Goal: Information Seeking & Learning: Find specific fact

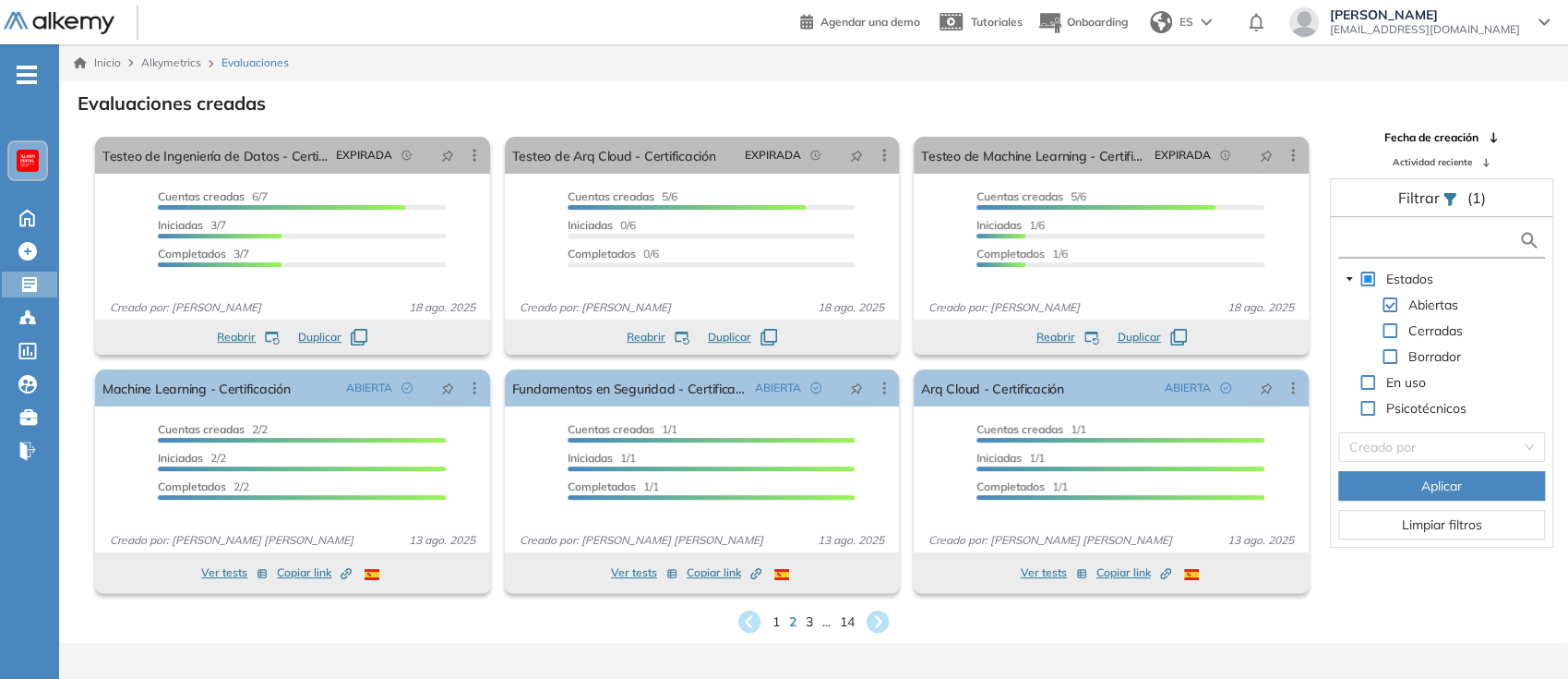
drag, startPoint x: 1412, startPoint y: 244, endPoint x: 1392, endPoint y: 245, distance: 20.0
click at [1392, 245] on input "text" at bounding box center [1431, 240] width 176 height 19
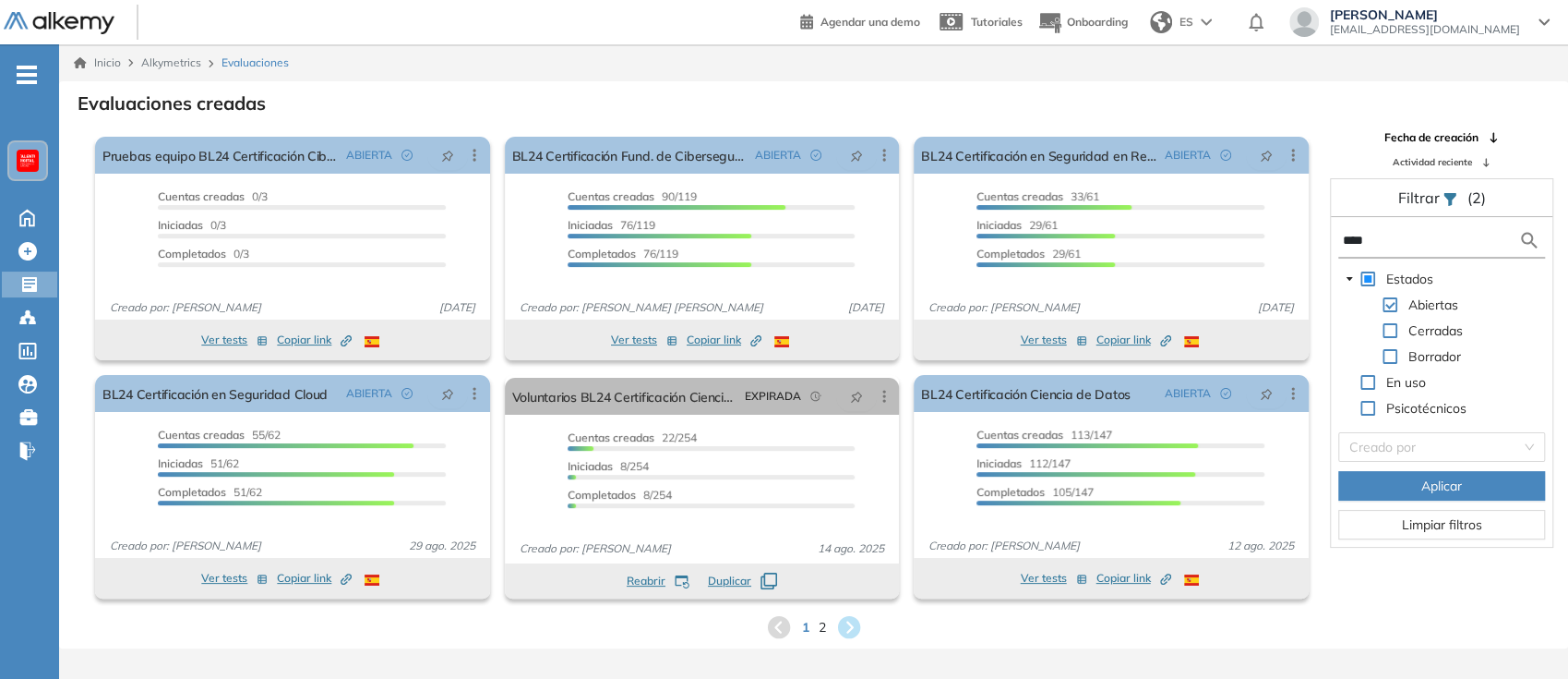
type input "****"
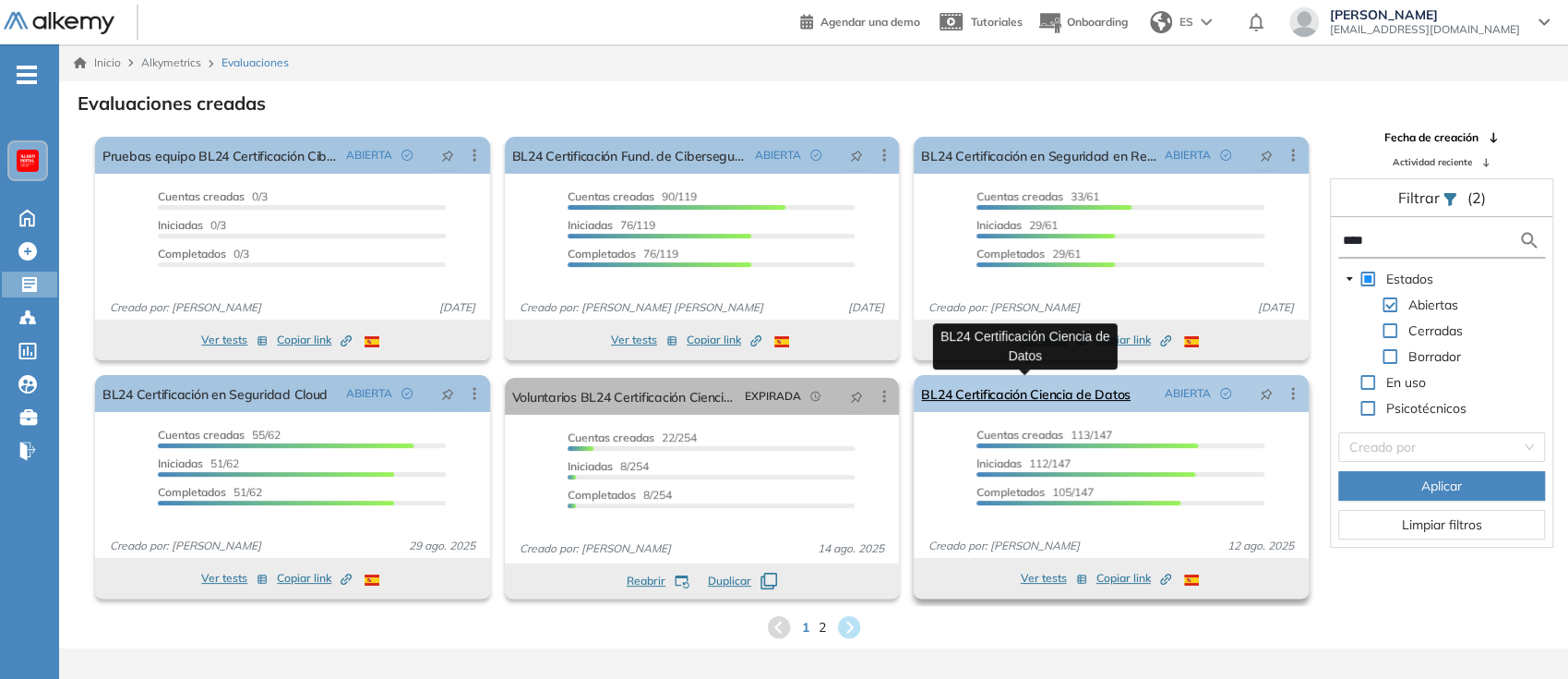
click at [1053, 388] on link "BL24 Certificación Ciencia de Datos" at bounding box center [1025, 393] width 209 height 37
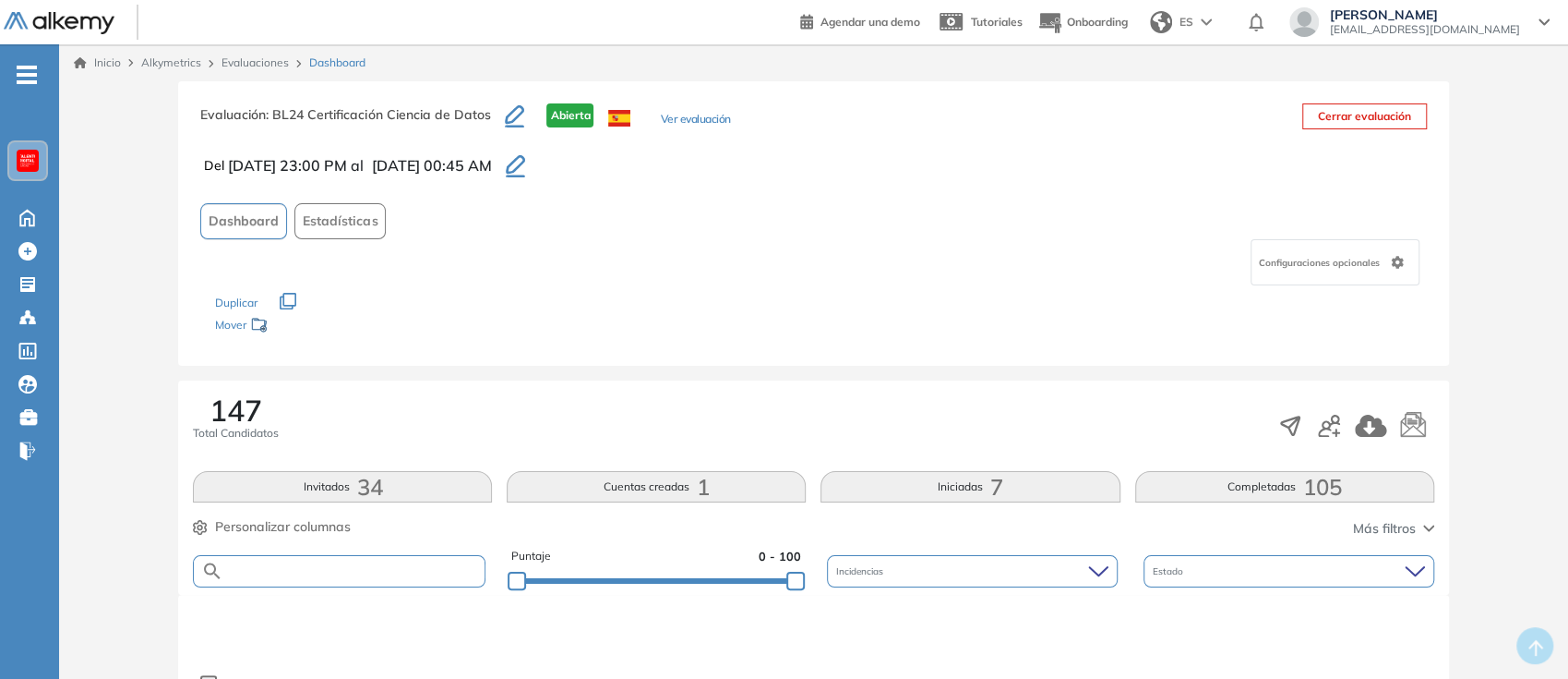
click at [330, 560] on form at bounding box center [339, 570] width 292 height 32
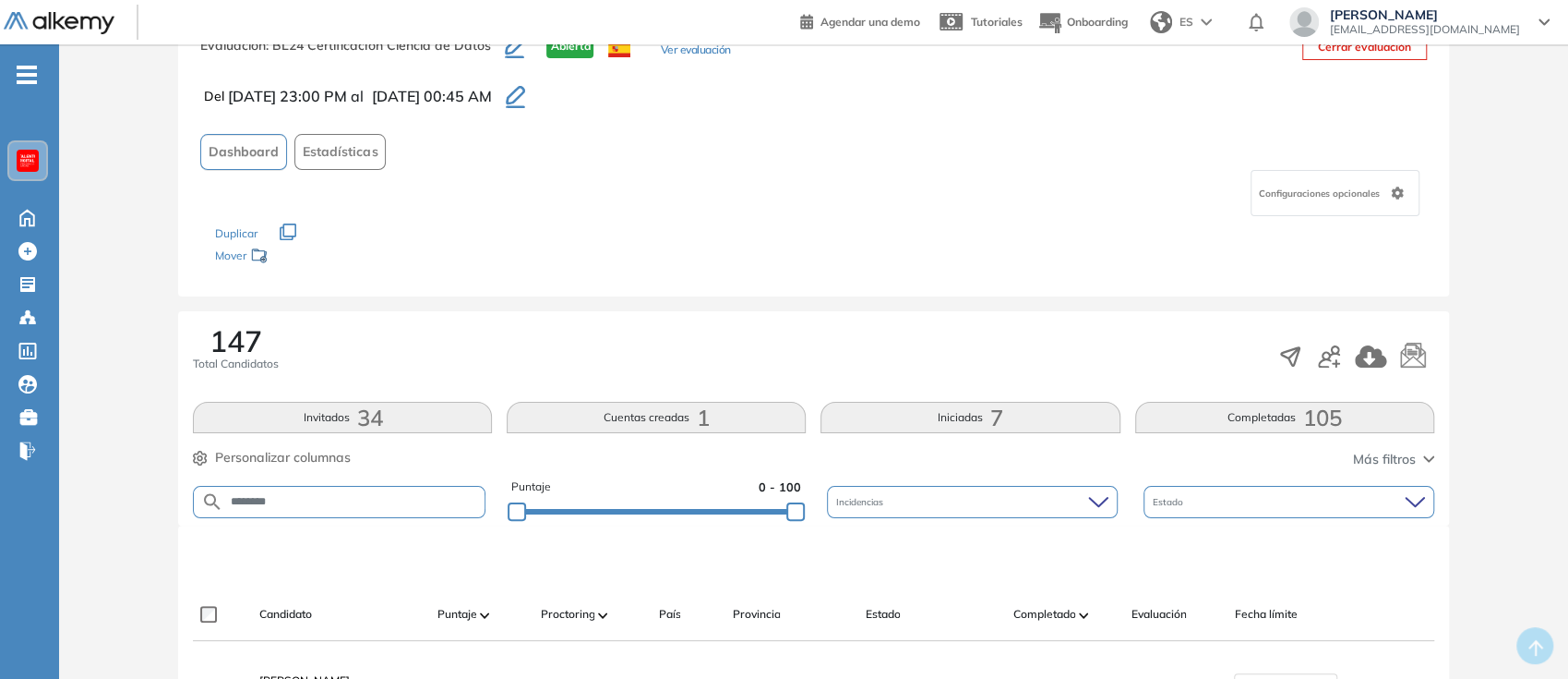
scroll to position [123, 0]
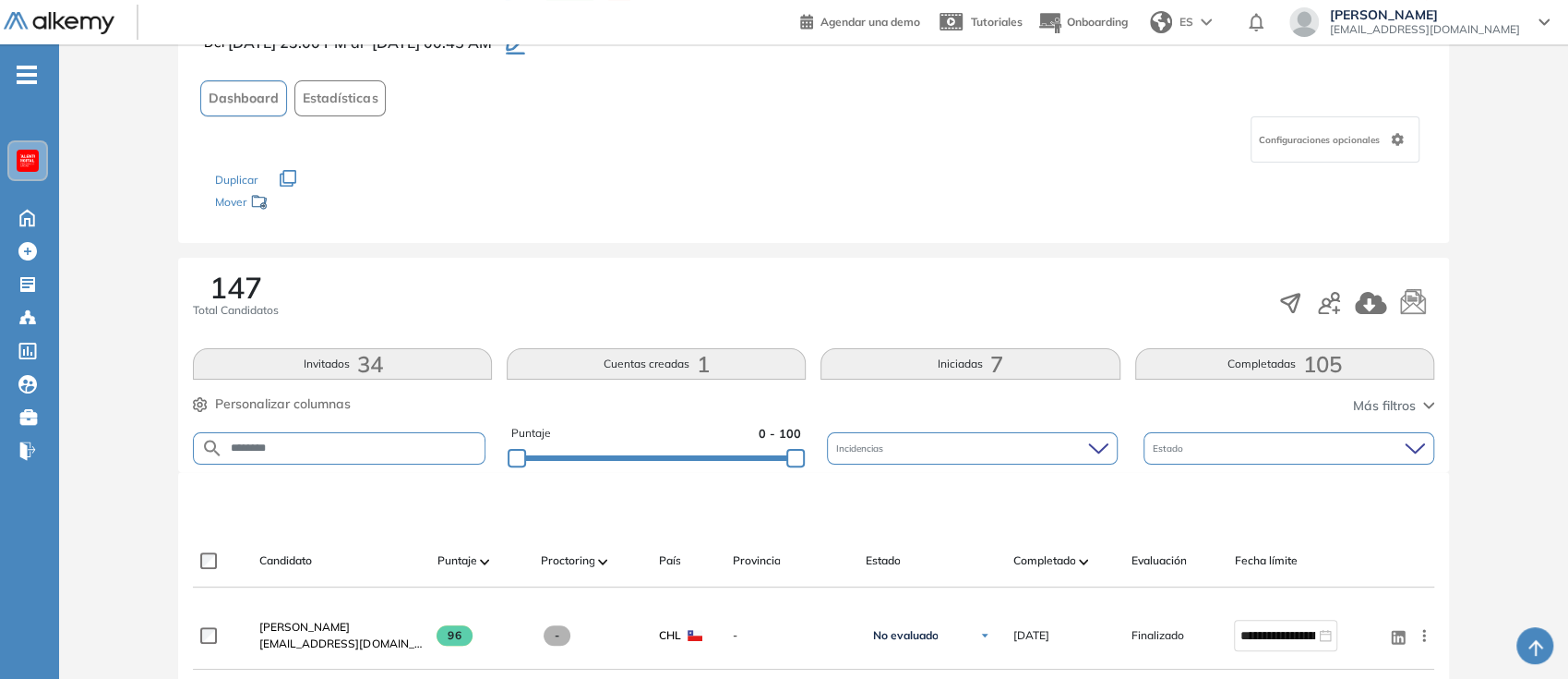
type input "********"
click at [429, 498] on div at bounding box center [817, 503] width 1241 height 55
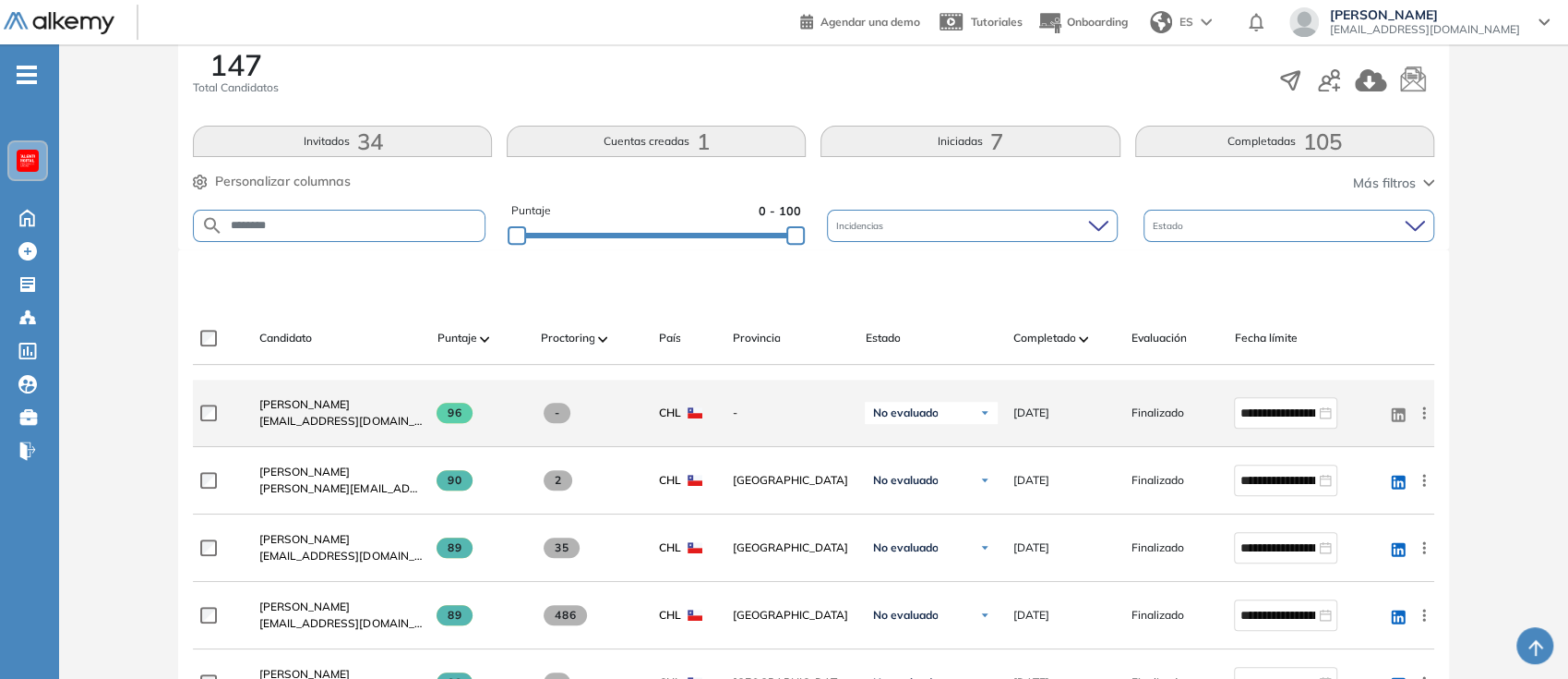
scroll to position [370, 0]
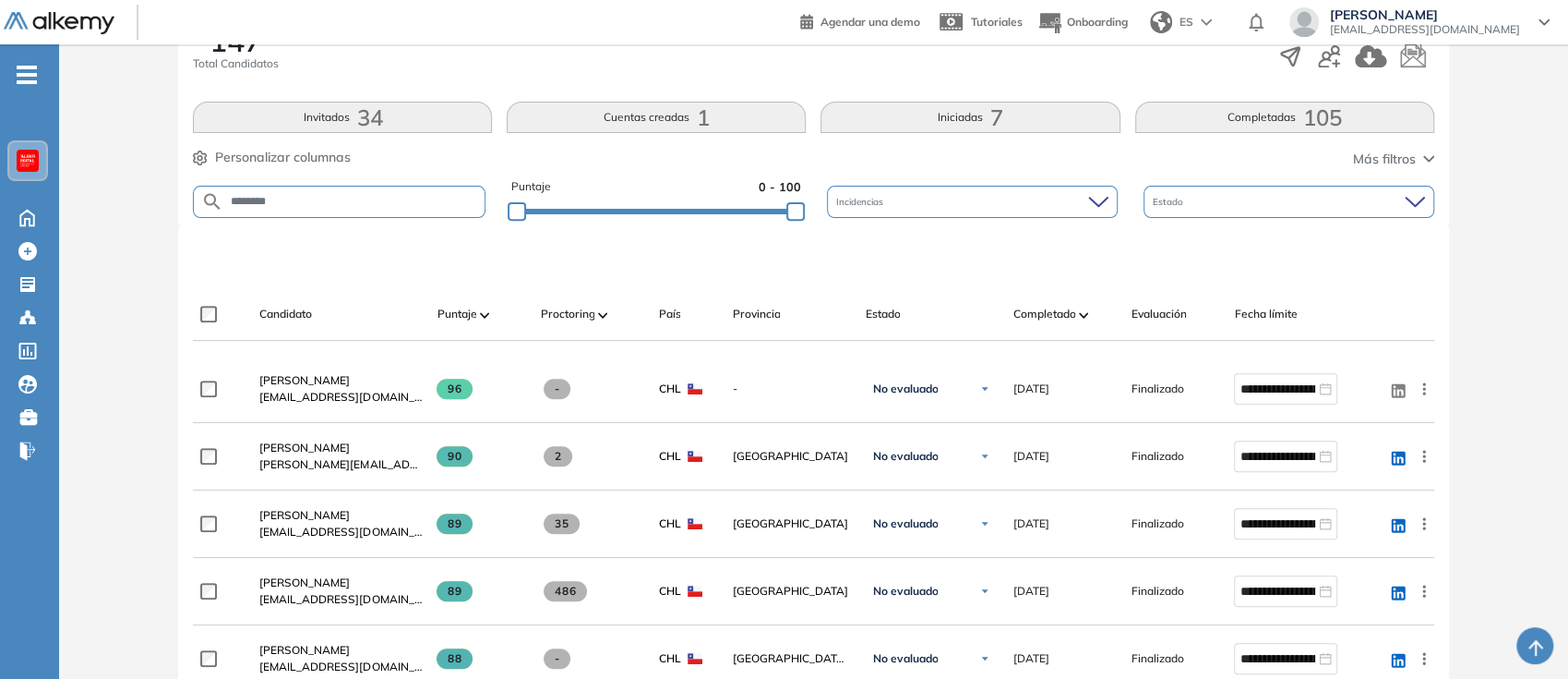
click at [418, 208] on form "********" at bounding box center [339, 201] width 292 height 32
click at [427, 201] on input "********" at bounding box center [354, 201] width 261 height 14
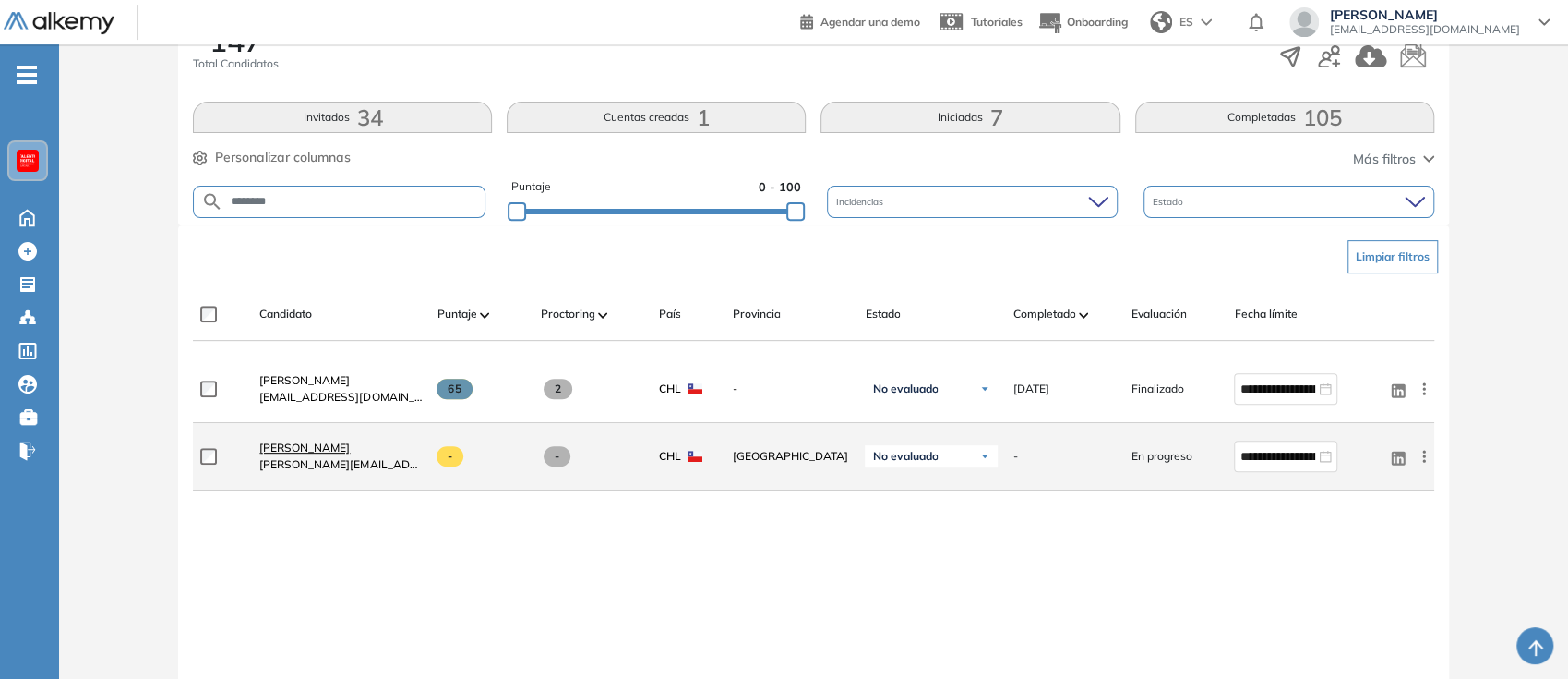
click at [297, 442] on span "[PERSON_NAME]" at bounding box center [304, 447] width 90 height 14
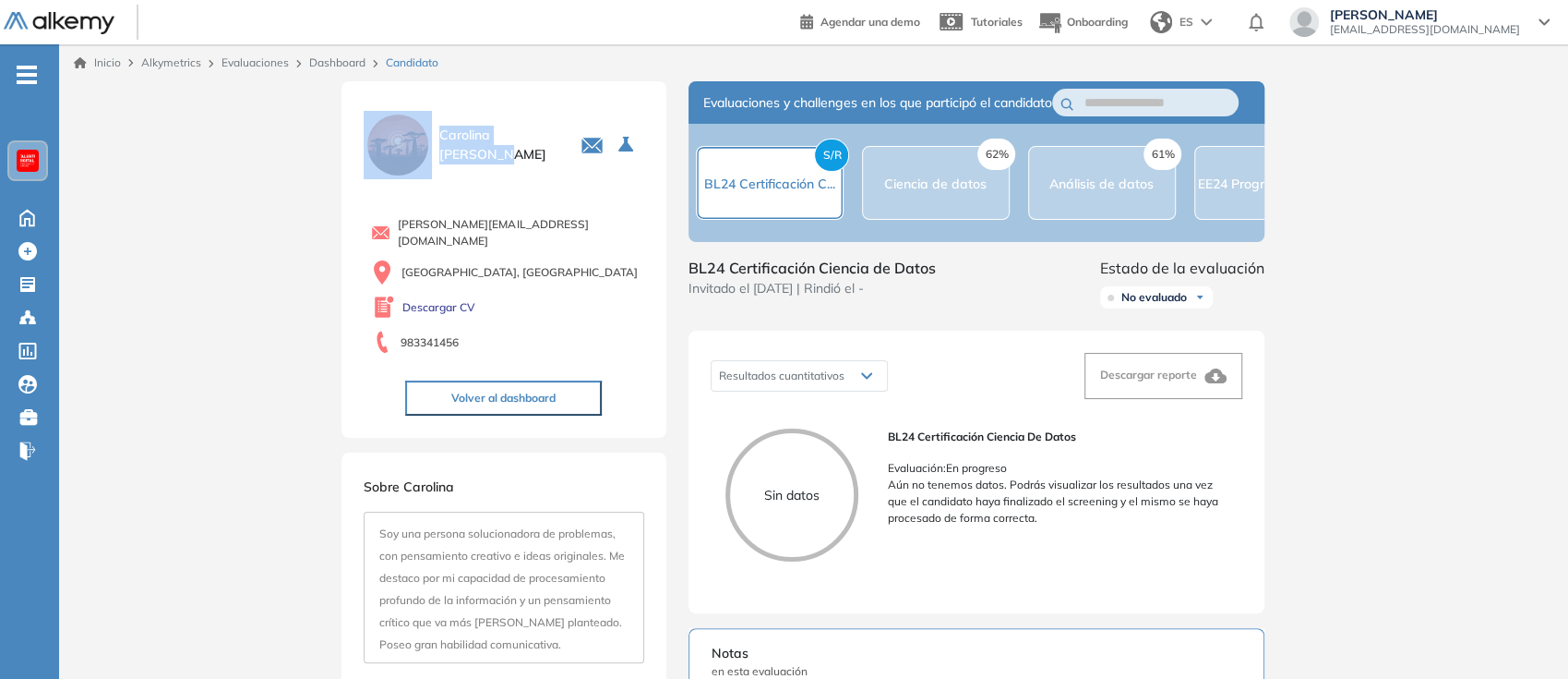
drag, startPoint x: 552, startPoint y: 144, endPoint x: 427, endPoint y: 161, distance: 126.2
click at [427, 161] on div "[PERSON_NAME]" at bounding box center [504, 145] width 281 height 68
copy div "[PERSON_NAME]"
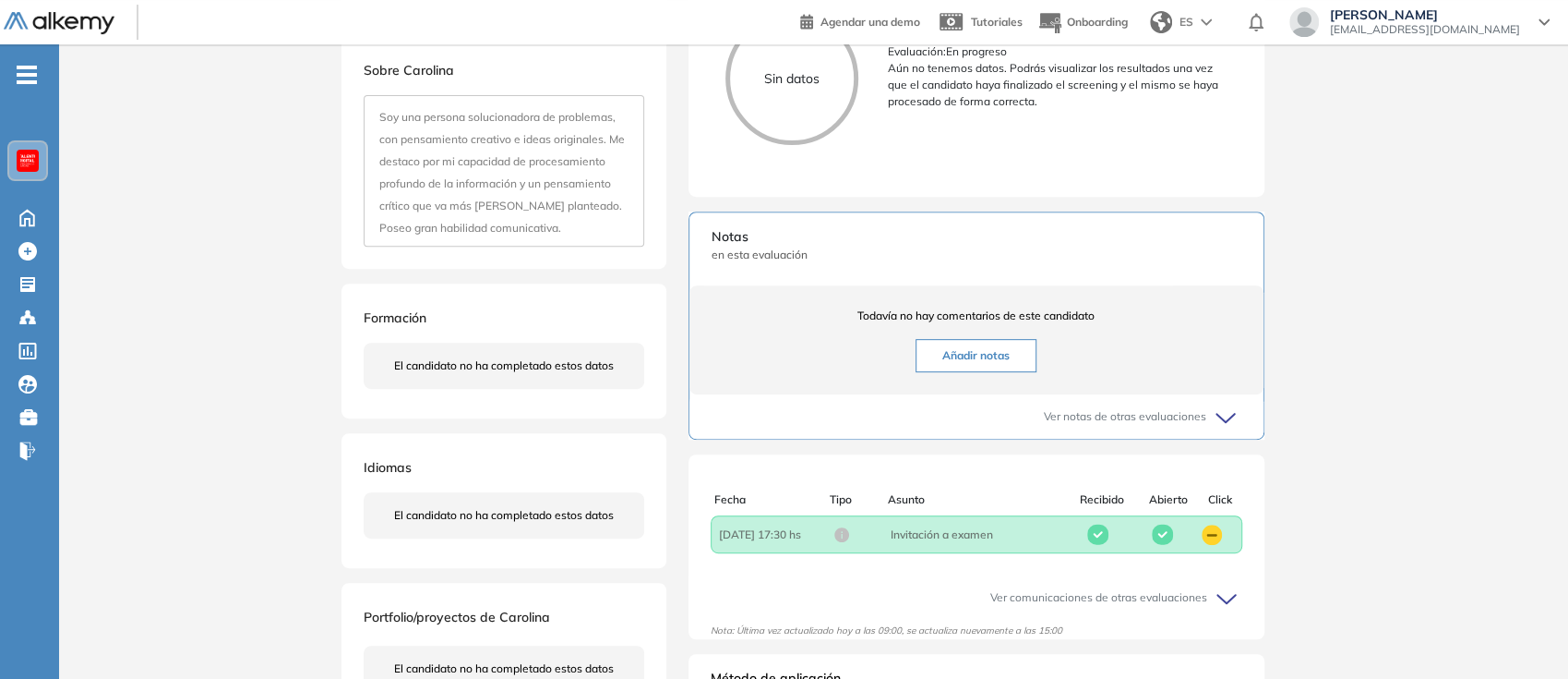
scroll to position [526, 0]
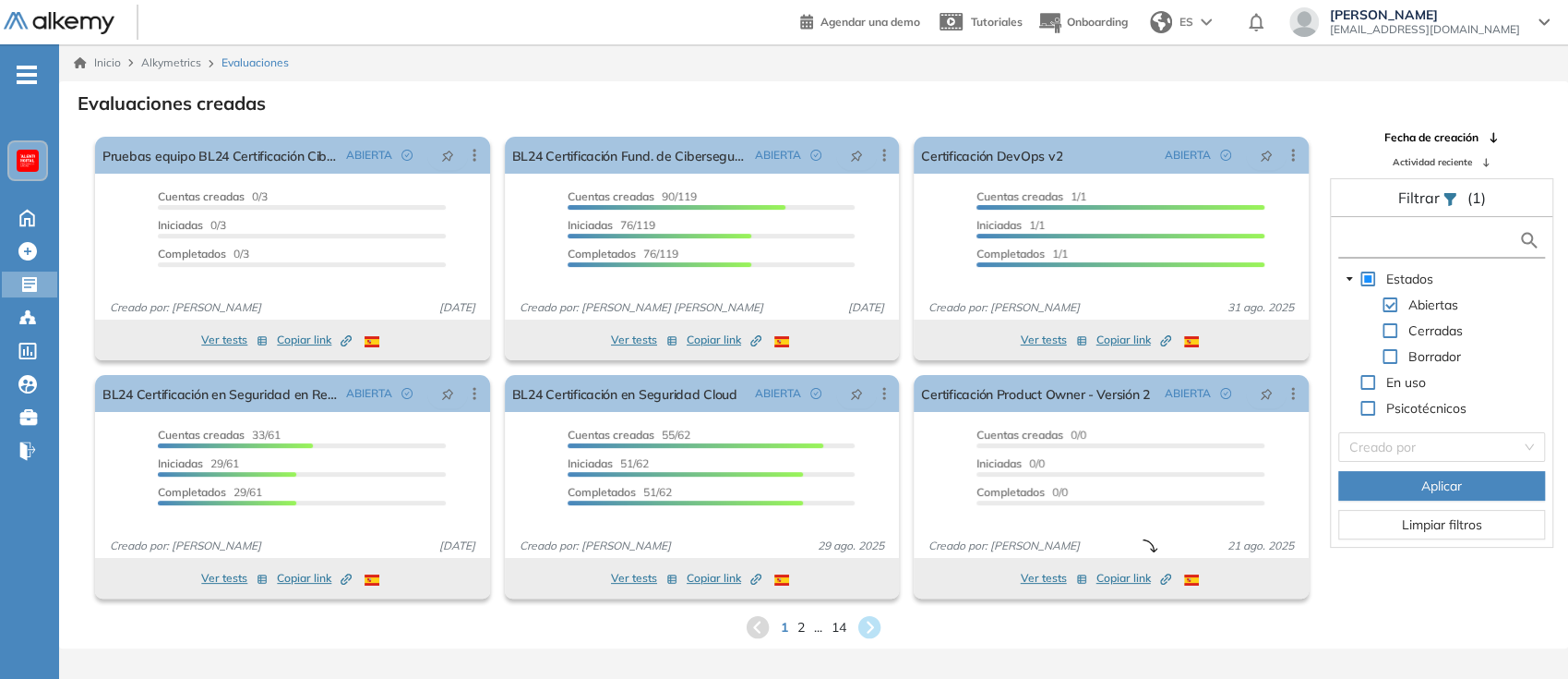
click at [1427, 238] on input "text" at bounding box center [1431, 240] width 176 height 19
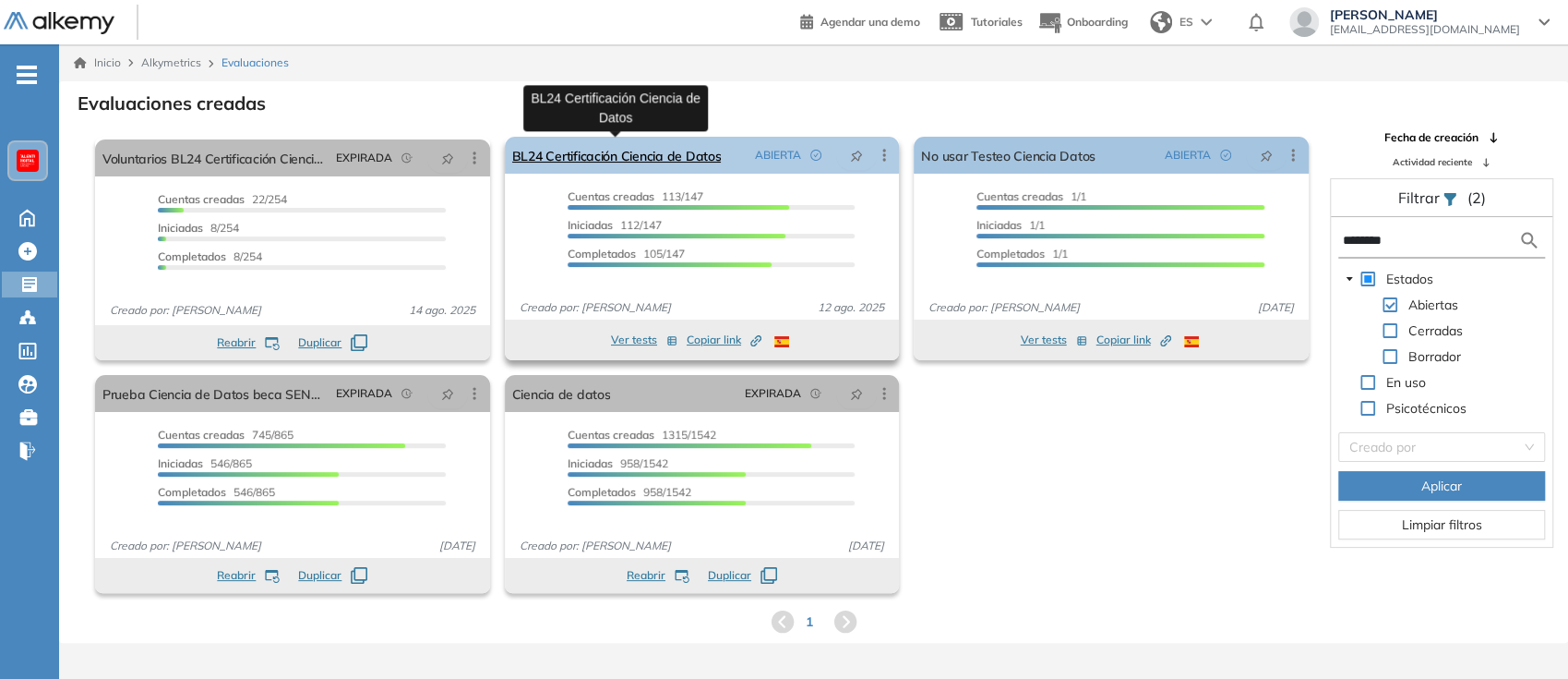
type input "*******"
click at [622, 159] on link "BL24 Certificación Ciencia de Datos" at bounding box center [617, 155] width 209 height 37
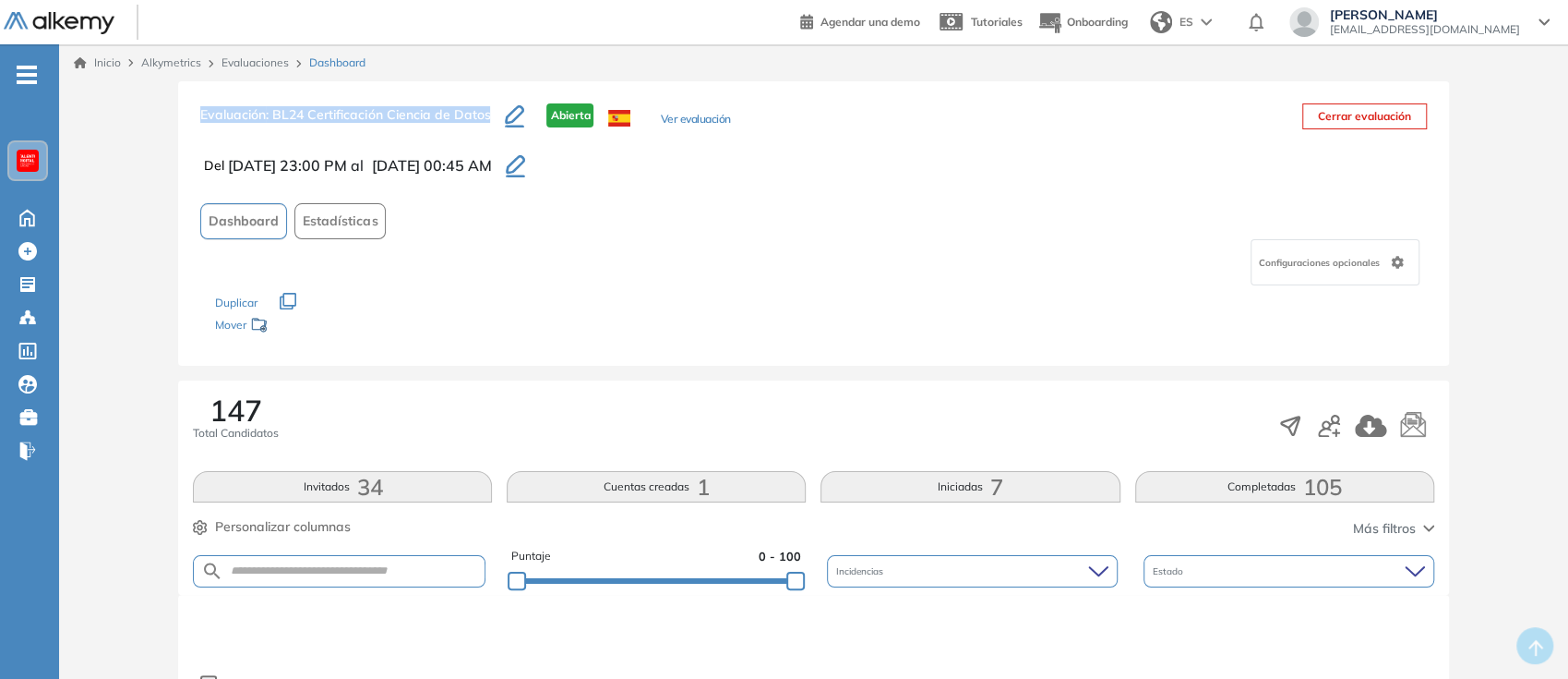
drag, startPoint x: 191, startPoint y: 114, endPoint x: 489, endPoint y: 111, distance: 298.0
click at [489, 111] on div "Evaluación : BL24 Certificación Ciencia de Datos Abierta Ver evaluación Cerrar …" at bounding box center [813, 224] width 1270 height 284
click at [274, 65] on link "Evaluaciones" at bounding box center [255, 62] width 67 height 14
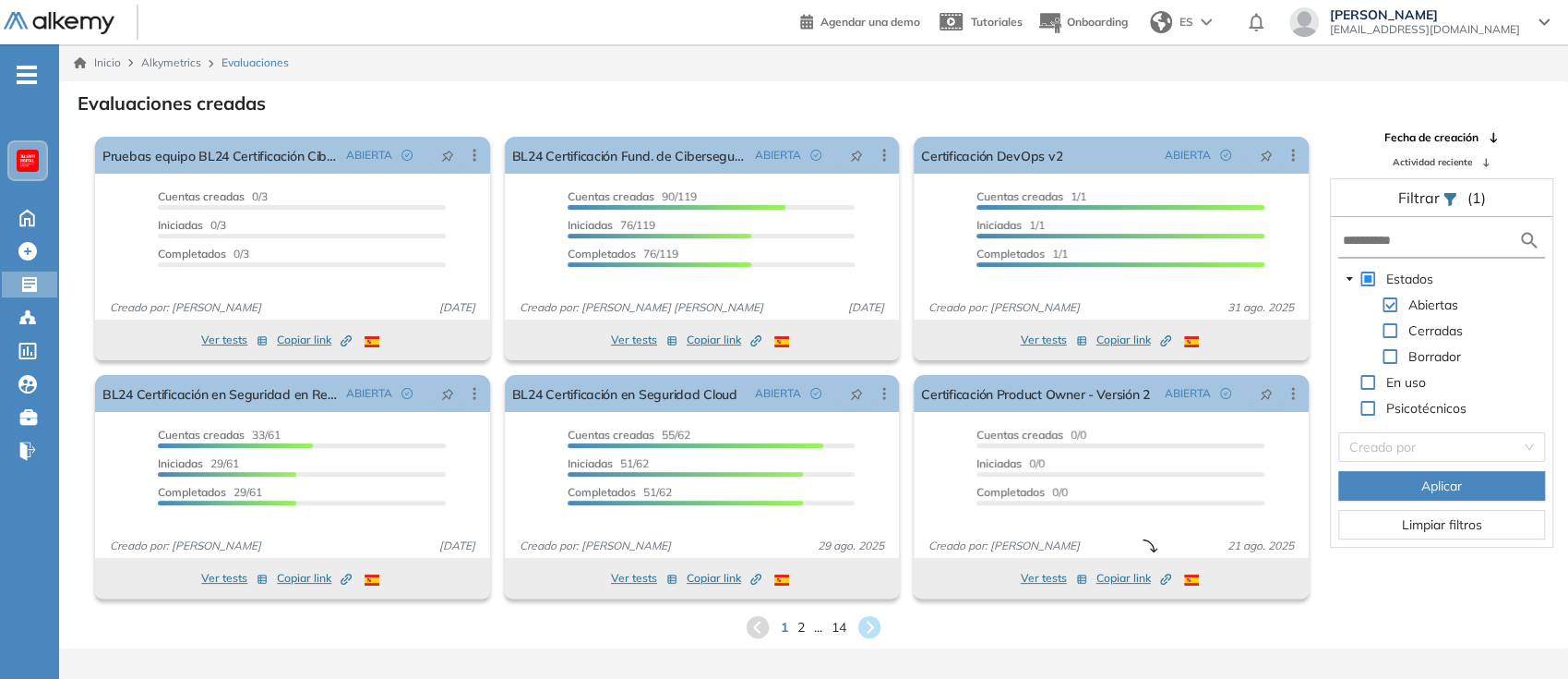
click at [1422, 251] on form at bounding box center [1442, 241] width 207 height 34
click at [1443, 238] on input "text" at bounding box center [1431, 240] width 176 height 19
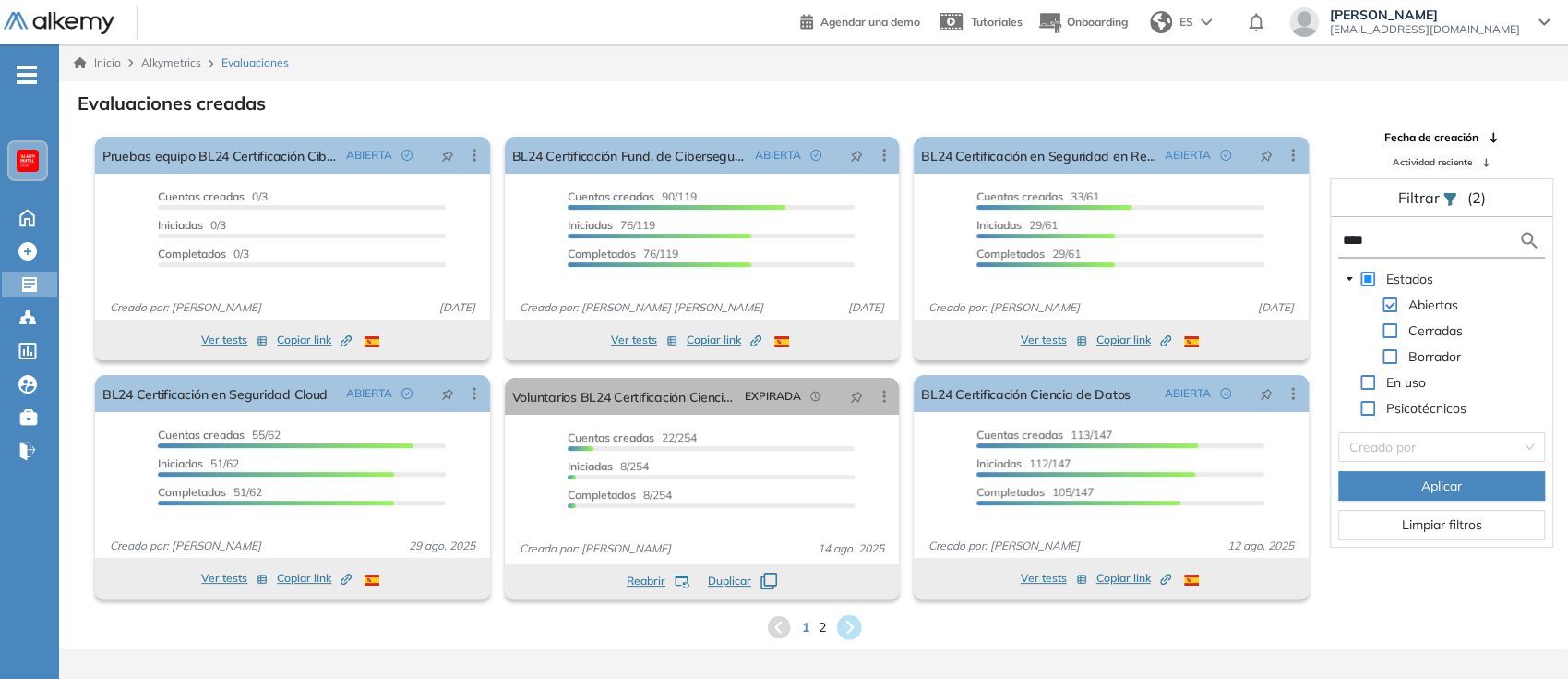
type input "****"
click at [855, 630] on icon at bounding box center [849, 627] width 25 height 25
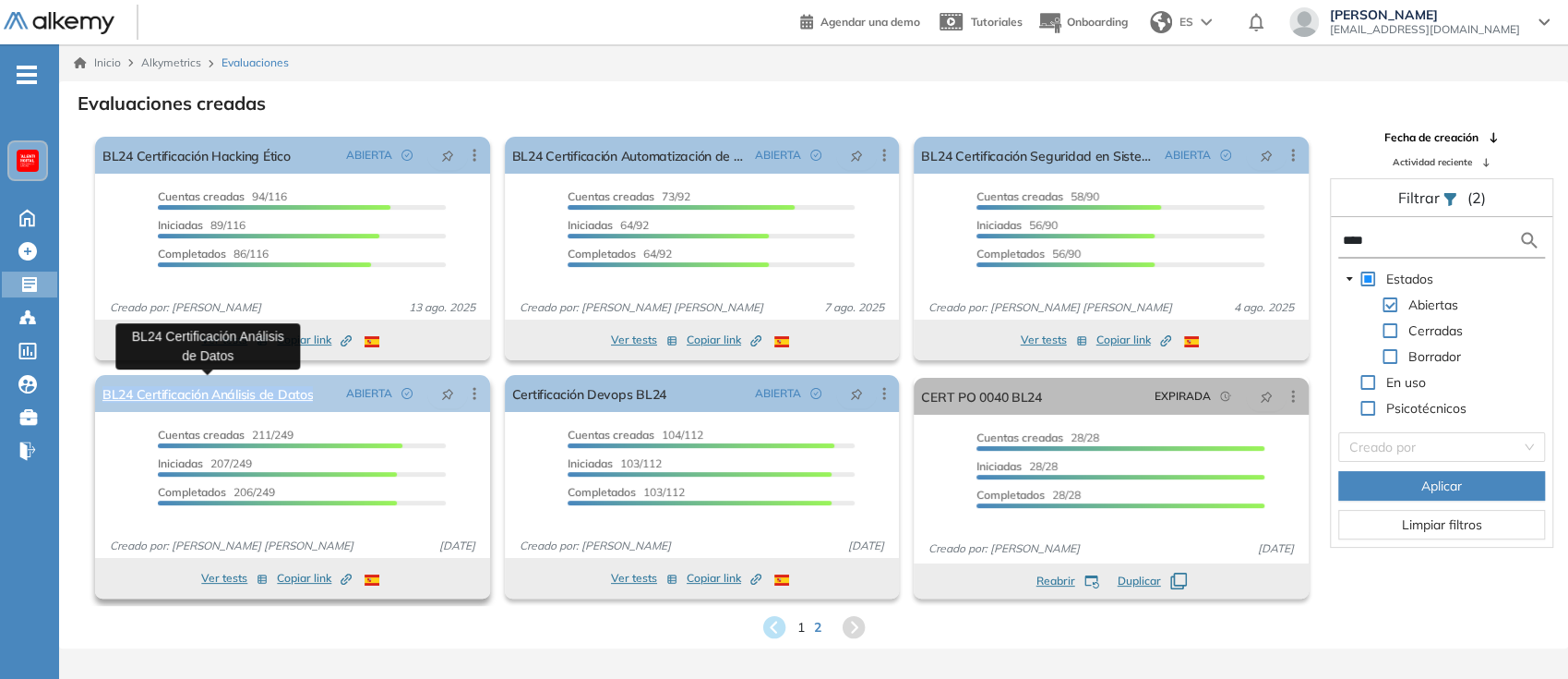
drag, startPoint x: 325, startPoint y: 394, endPoint x: 103, endPoint y: 395, distance: 222.0
click at [103, 395] on div "BL24 Certificación Análisis de Datos ABIERTA Editar Los siguientes tests ya no …" at bounding box center [293, 393] width 395 height 37
copy link "BL24 Certificación Análisis de Datos"
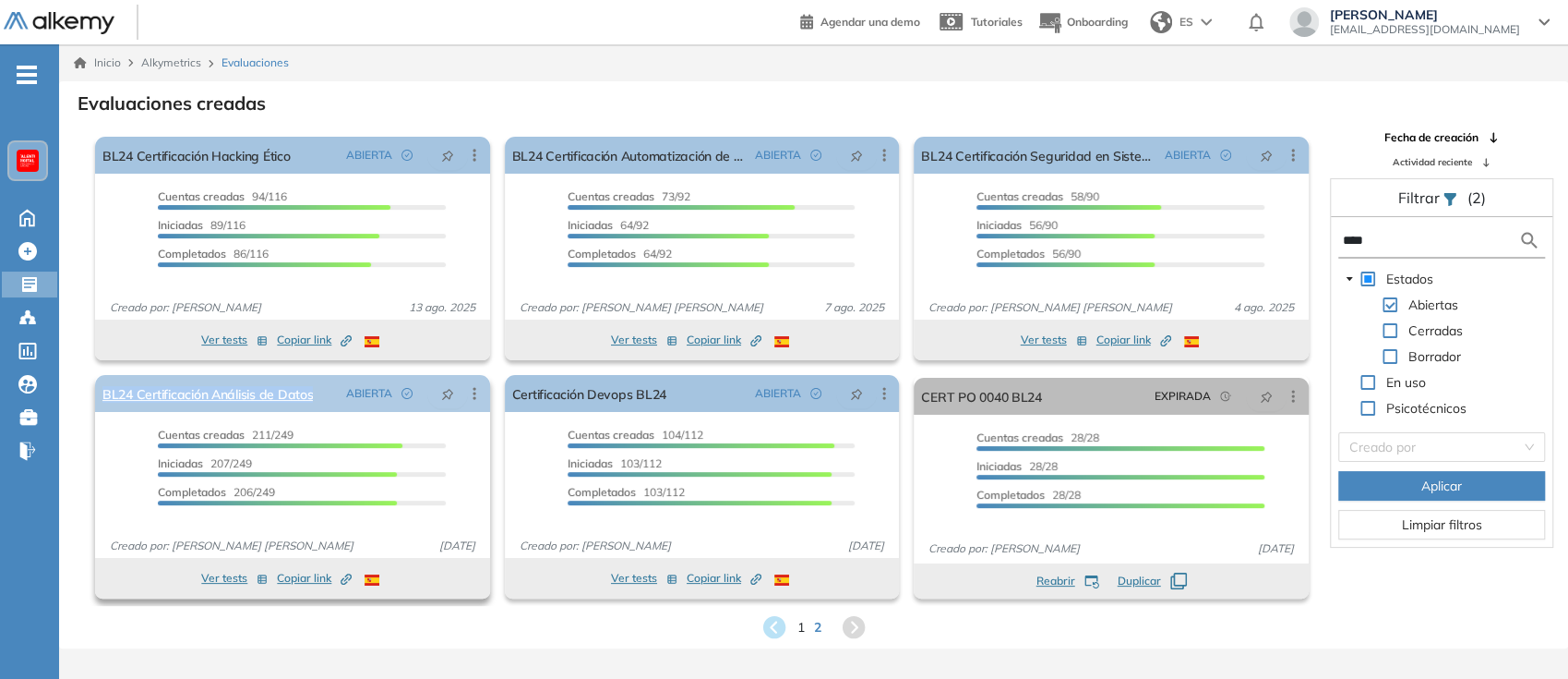
click at [479, 392] on icon at bounding box center [474, 393] width 18 height 18
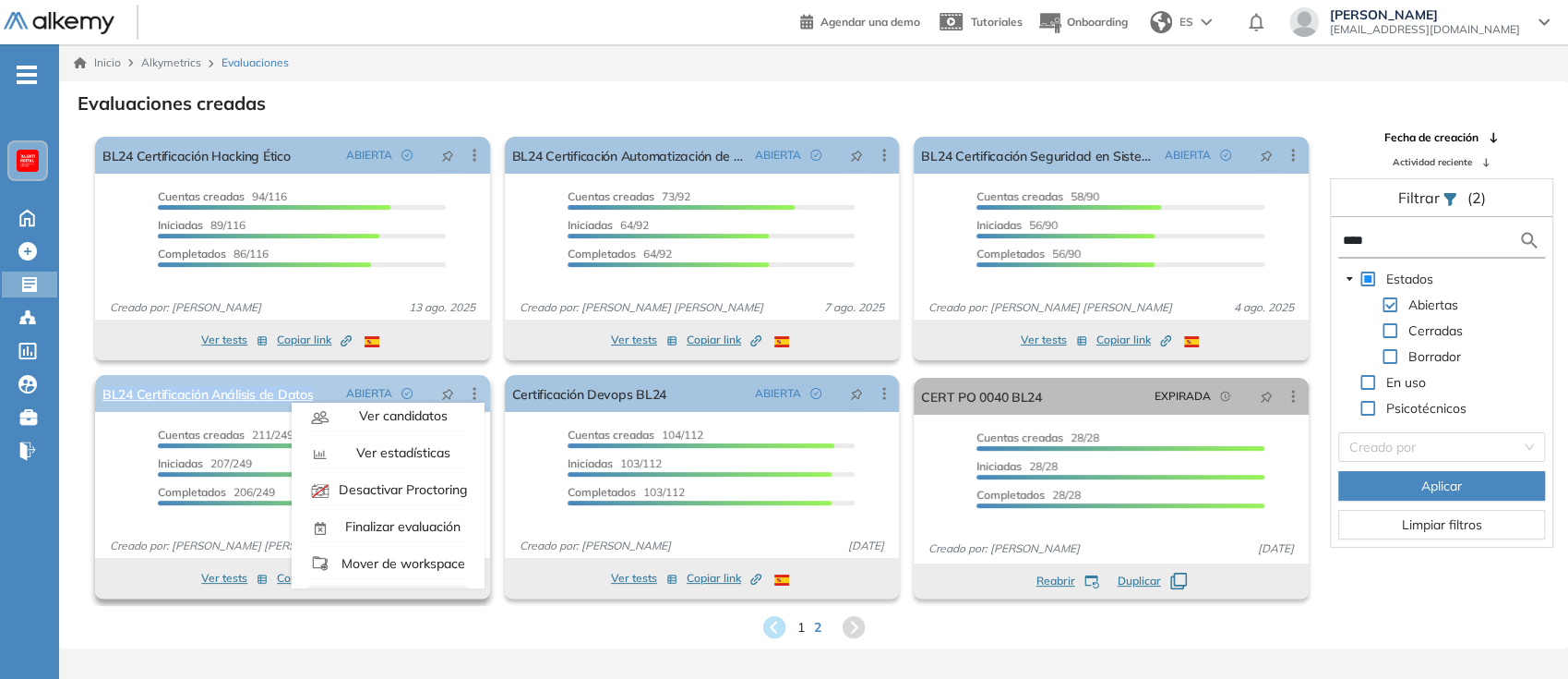
scroll to position [115, 0]
click at [447, 562] on span "Copiar ID Publico" at bounding box center [401, 561] width 106 height 17
